Goal: Task Accomplishment & Management: Use online tool/utility

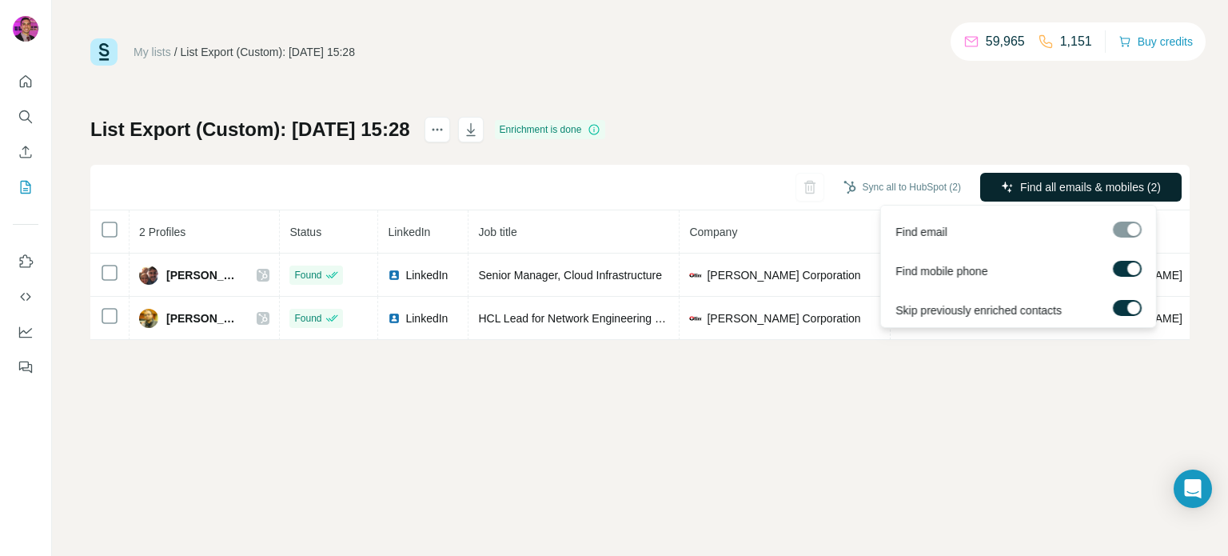
click at [1078, 184] on span "Find all emails & mobiles (2)" at bounding box center [1090, 187] width 141 height 16
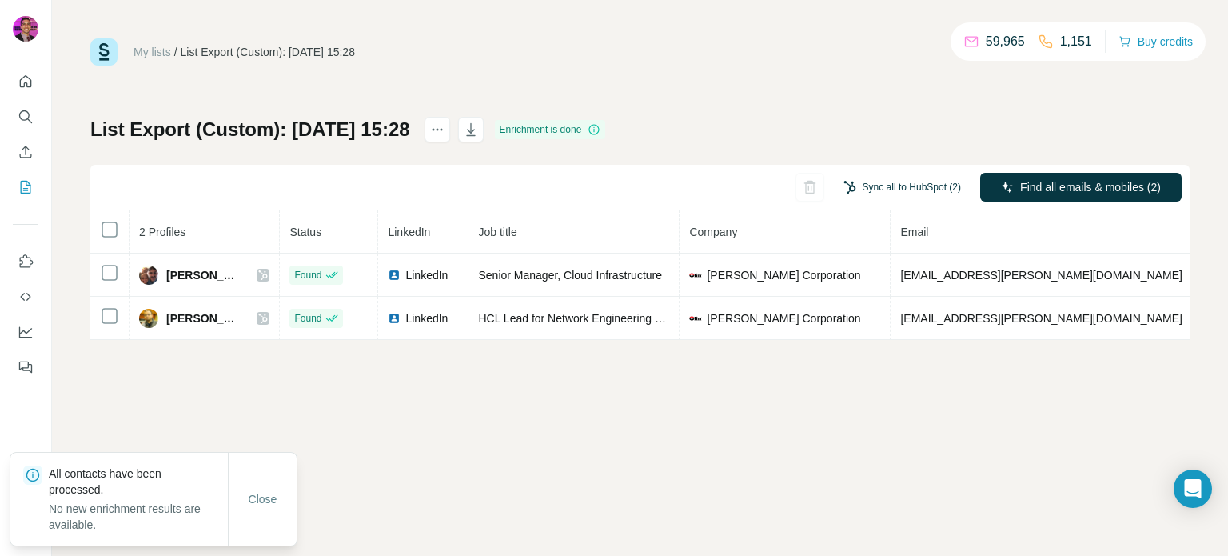
click at [908, 181] on button "Sync all to HubSpot (2)" at bounding box center [903, 187] width 140 height 24
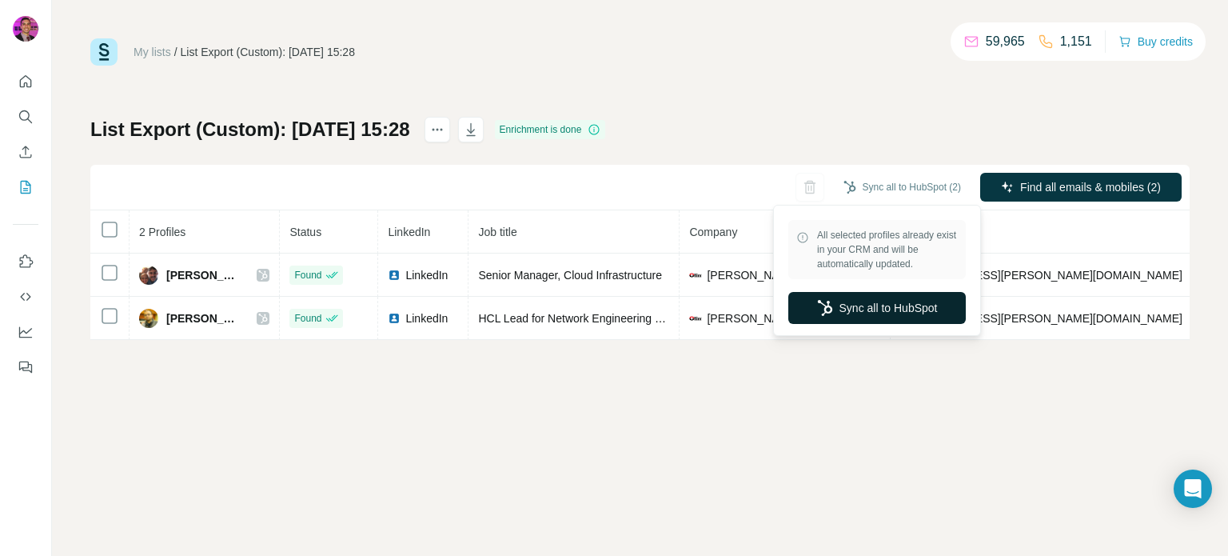
click at [891, 299] on button "Sync all to HubSpot" at bounding box center [878, 308] width 178 height 32
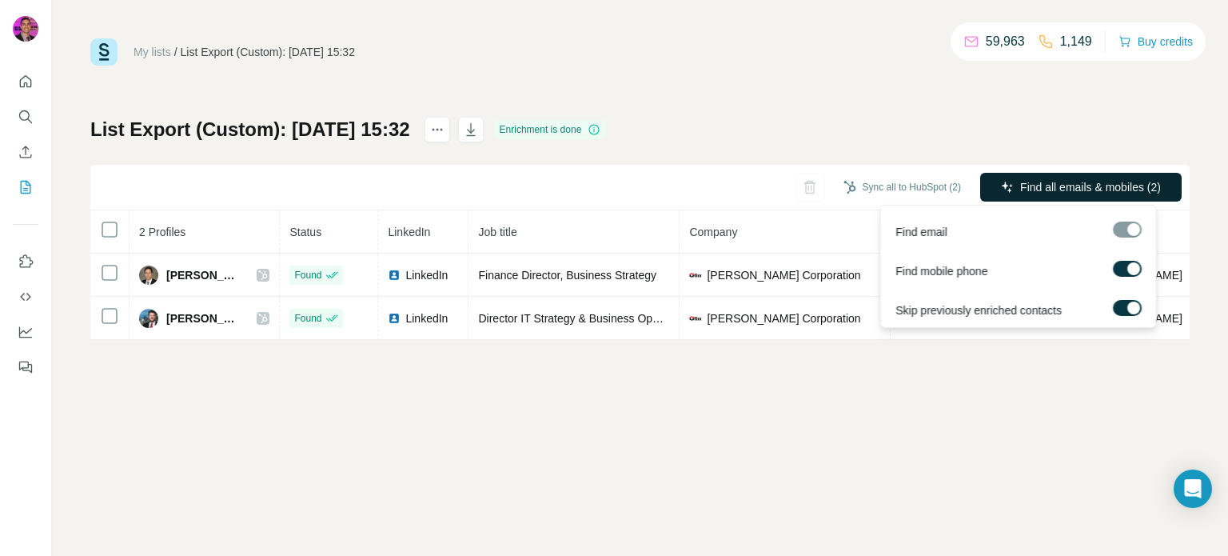
click at [1077, 175] on button "Find all emails & mobiles (2)" at bounding box center [1081, 187] width 202 height 29
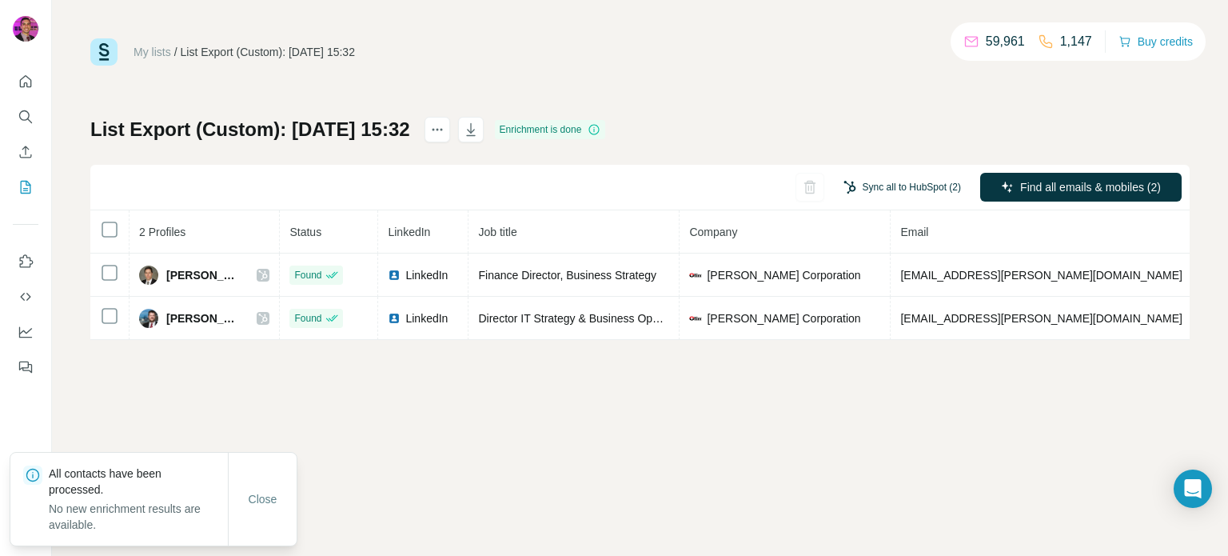
click at [911, 182] on button "Sync all to HubSpot (2)" at bounding box center [903, 187] width 140 height 24
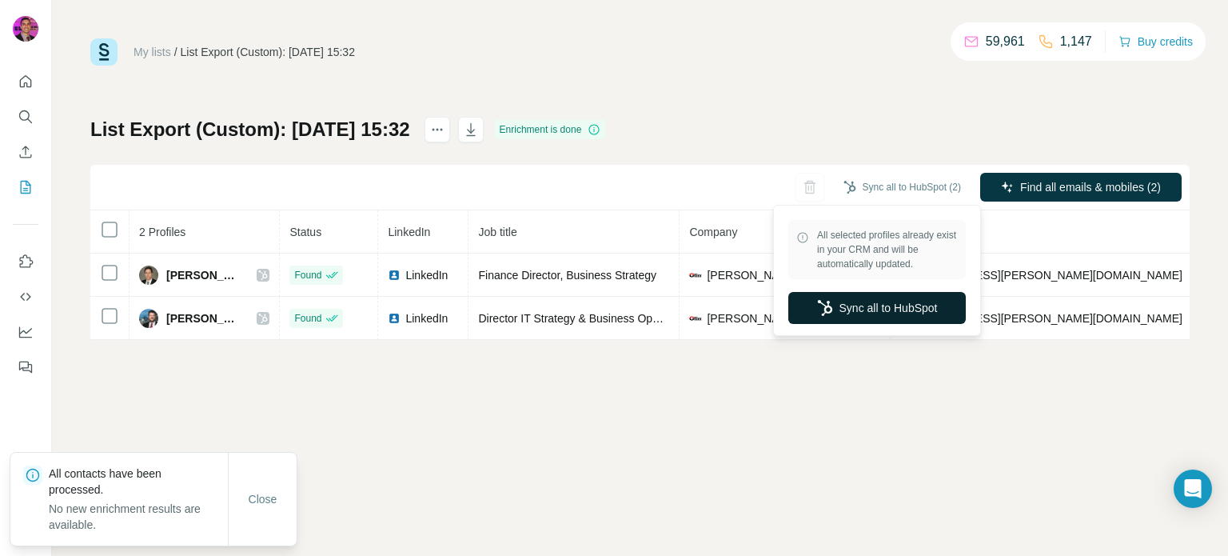
click at [861, 313] on button "Sync all to HubSpot" at bounding box center [878, 308] width 178 height 32
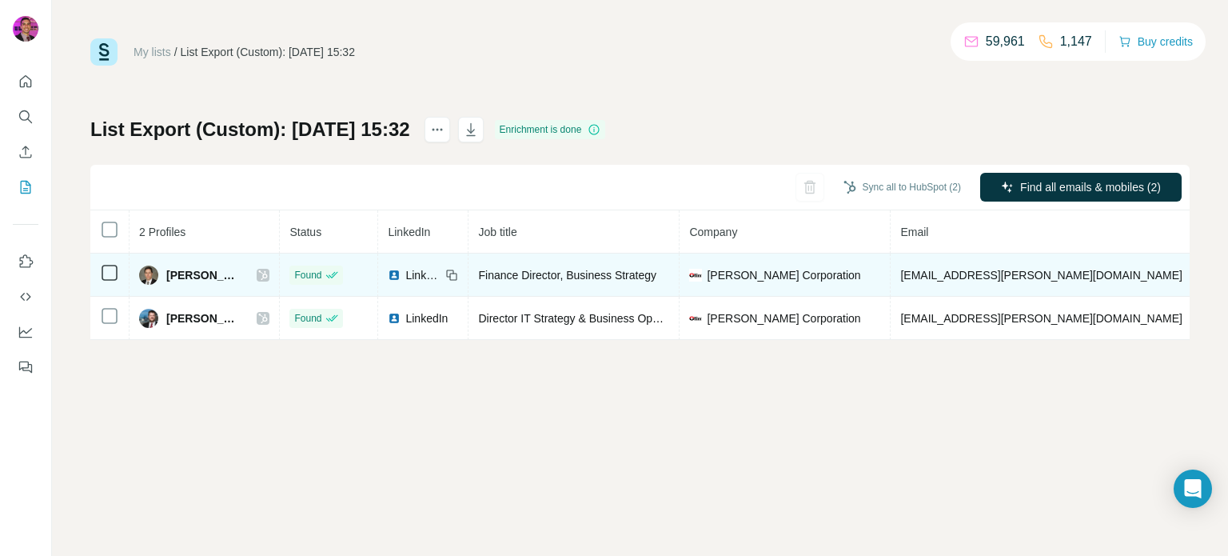
click at [258, 269] on icon at bounding box center [263, 275] width 10 height 13
